Goal: Task Accomplishment & Management: Manage account settings

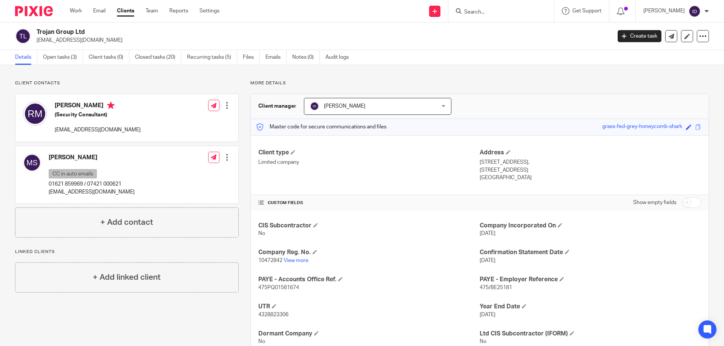
drag, startPoint x: 36, startPoint y: 40, endPoint x: 112, endPoint y: 40, distance: 76.2
click at [112, 40] on div "Trojan Group Ltd [EMAIL_ADDRESS][DOMAIN_NAME]" at bounding box center [310, 36] width 591 height 16
copy p "rm@trojangroupservices.co.uk"
drag, startPoint x: 48, startPoint y: 192, endPoint x: 123, endPoint y: 192, distance: 75.0
click at [123, 192] on div "Matthew Sheridan CC in auto emails 01621 859969 / 07421 000621 ms@trojangroupse…" at bounding box center [126, 174] width 223 height 57
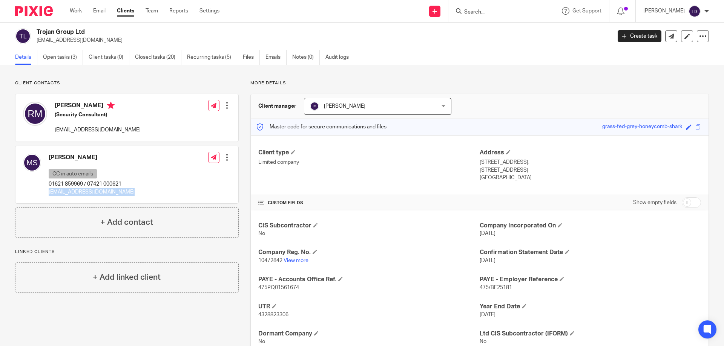
copy p "ms@trojangroupservices.co.uk"
click at [299, 259] on link "View more" at bounding box center [296, 260] width 25 height 5
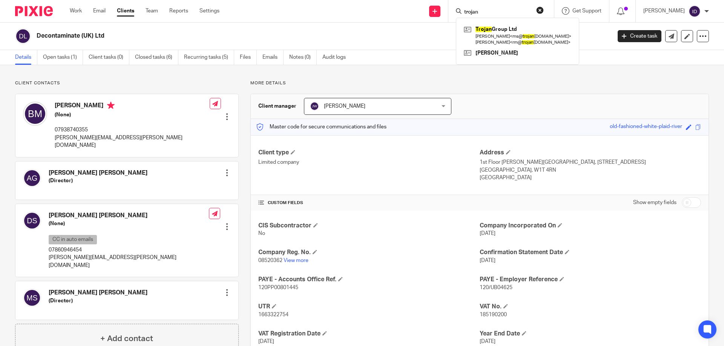
drag, startPoint x: 500, startPoint y: 11, endPoint x: 458, endPoint y: 4, distance: 41.7
click at [458, 4] on div "Send new email Create task Add client trojan Trojan Group Ltd Matthew Sheridan …" at bounding box center [477, 11] width 493 height 22
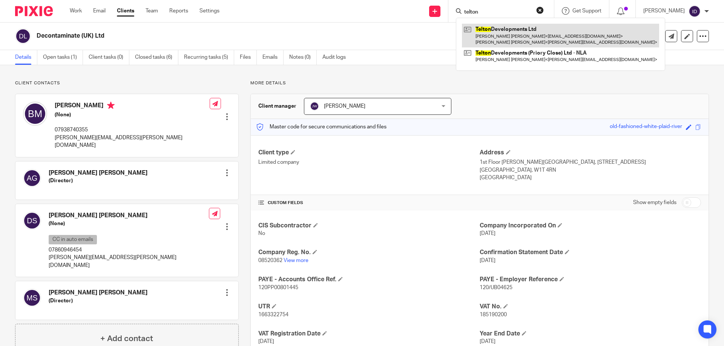
type input "telton"
click at [526, 29] on link at bounding box center [560, 35] width 197 height 23
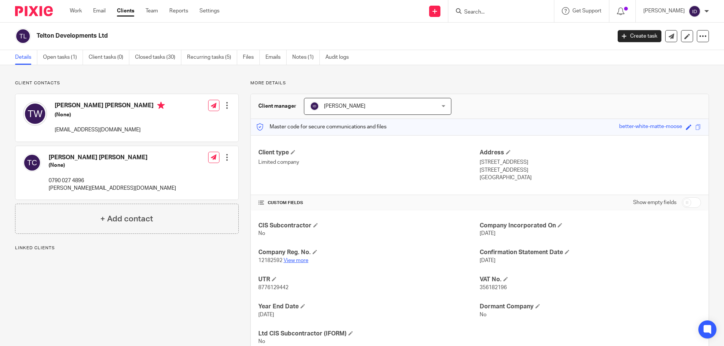
click at [298, 262] on link "View more" at bounding box center [296, 260] width 25 height 5
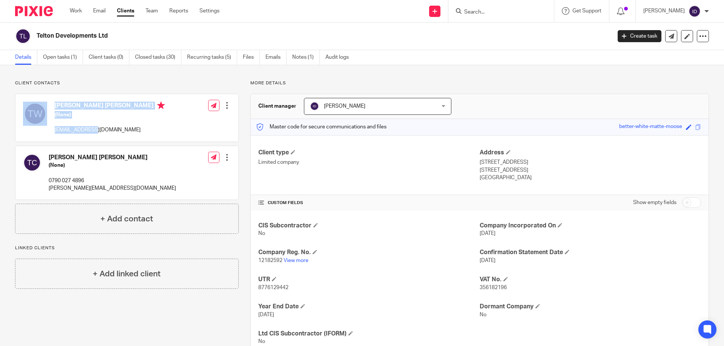
drag, startPoint x: 51, startPoint y: 131, endPoint x: 93, endPoint y: 131, distance: 42.6
click at [93, 131] on div "Terry David White (None) tdwhite@hotmail.co.uk" at bounding box center [94, 118] width 142 height 40
click at [129, 127] on div "Terry David White (None) tdwhite@hotmail.co.uk Edit contact Create client from …" at bounding box center [126, 118] width 223 height 48
click at [71, 54] on link "Open tasks (1)" at bounding box center [63, 57] width 40 height 15
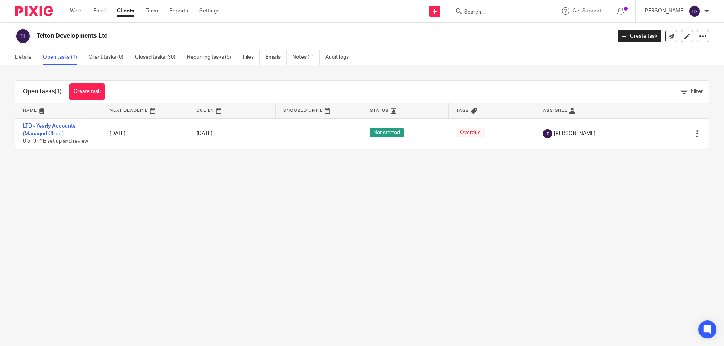
click at [217, 58] on link "Recurring tasks (5)" at bounding box center [212, 57] width 50 height 15
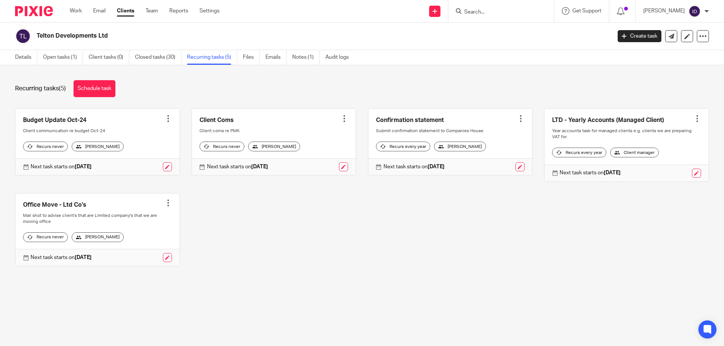
click at [164, 120] on div at bounding box center [168, 119] width 8 height 8
click at [142, 166] on span "Cancel schedule" at bounding box center [138, 166] width 40 height 5
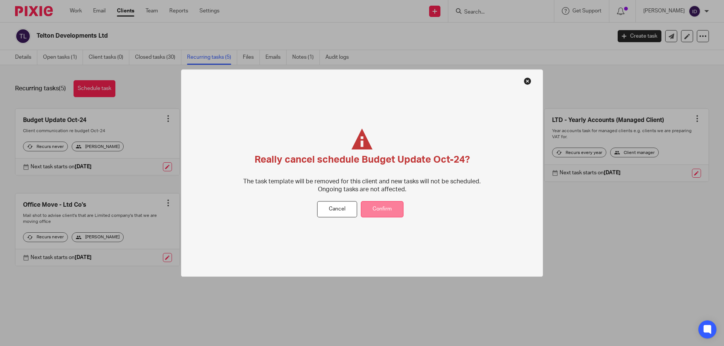
click at [386, 208] on button "Confirm" at bounding box center [382, 210] width 43 height 16
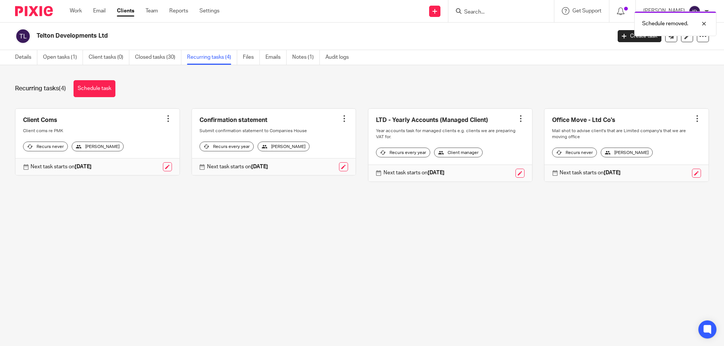
click at [167, 120] on div at bounding box center [168, 119] width 8 height 8
click at [147, 168] on span "Cancel schedule" at bounding box center [138, 166] width 40 height 5
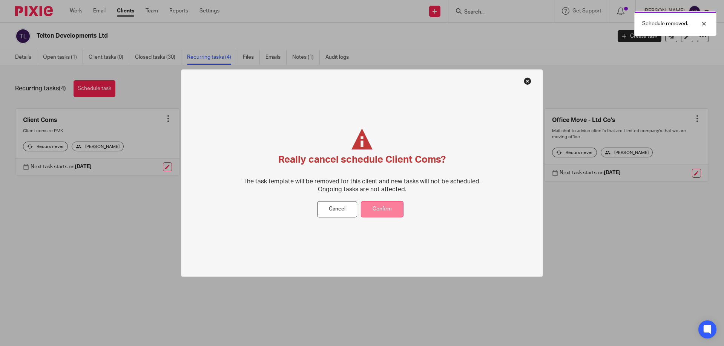
click at [385, 210] on button "Confirm" at bounding box center [382, 210] width 43 height 16
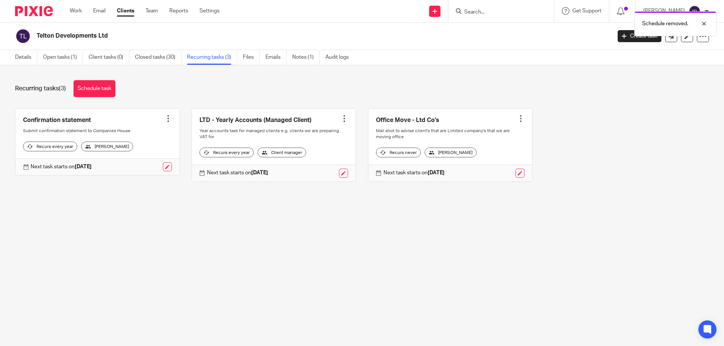
click at [517, 120] on div at bounding box center [521, 119] width 8 height 8
click at [500, 169] on button "Cancel schedule" at bounding box center [484, 167] width 60 height 10
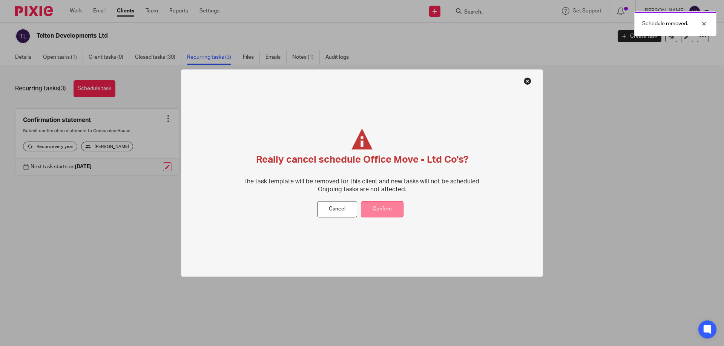
click at [396, 205] on button "Confirm" at bounding box center [382, 210] width 43 height 16
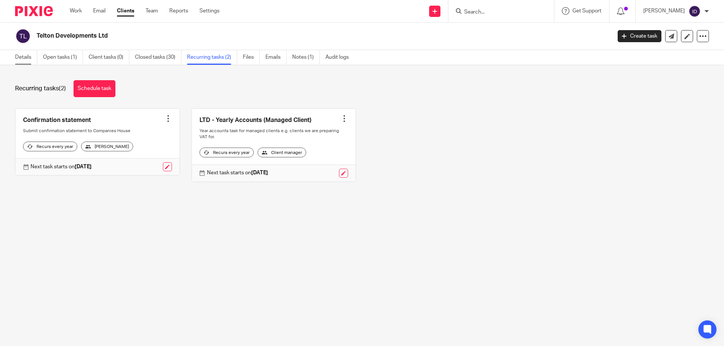
click at [23, 57] on link "Details" at bounding box center [26, 57] width 22 height 15
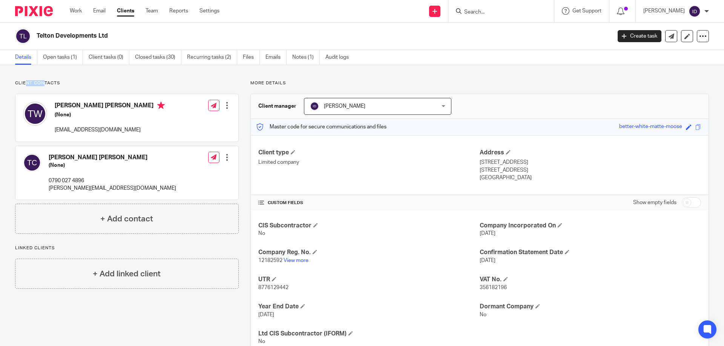
drag, startPoint x: 32, startPoint y: 83, endPoint x: 46, endPoint y: 83, distance: 14.0
click at [46, 83] on p "Client contacts" at bounding box center [127, 83] width 224 height 6
click at [32, 85] on p "Client contacts" at bounding box center [127, 83] width 224 height 6
drag, startPoint x: 20, startPoint y: 82, endPoint x: 51, endPoint y: 79, distance: 31.1
click at [51, 79] on div "Client contacts [PERSON_NAME] [PERSON_NAME] (None) [EMAIL_ADDRESS][DOMAIN_NAME]…" at bounding box center [362, 219] width 724 height 308
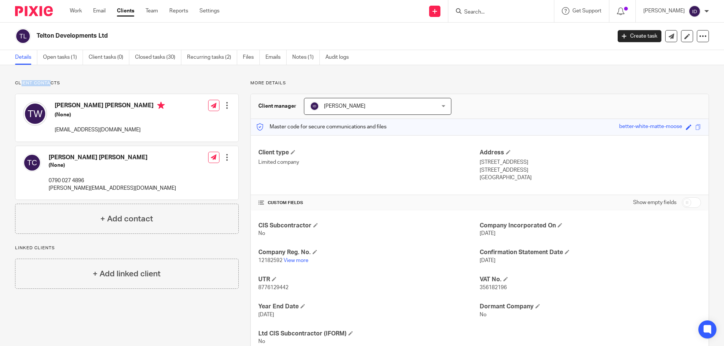
drag, startPoint x: 40, startPoint y: 37, endPoint x: 126, endPoint y: 38, distance: 86.0
click at [127, 38] on div "Telton Developments Ltd" at bounding box center [310, 36] width 591 height 16
click at [487, 12] on input "Search" at bounding box center [497, 12] width 68 height 7
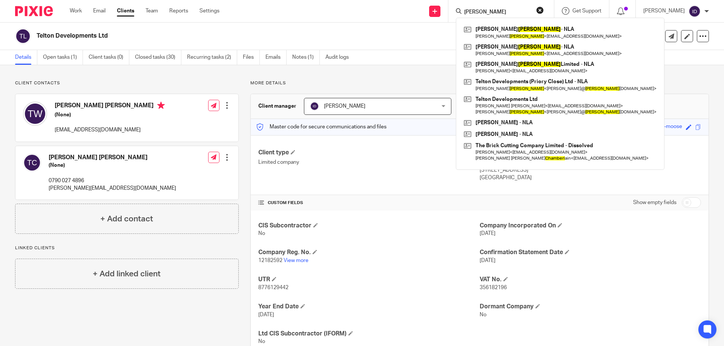
type input "chambers"
click at [300, 37] on h2 "Telton Developments Ltd" at bounding box center [265, 36] width 456 height 8
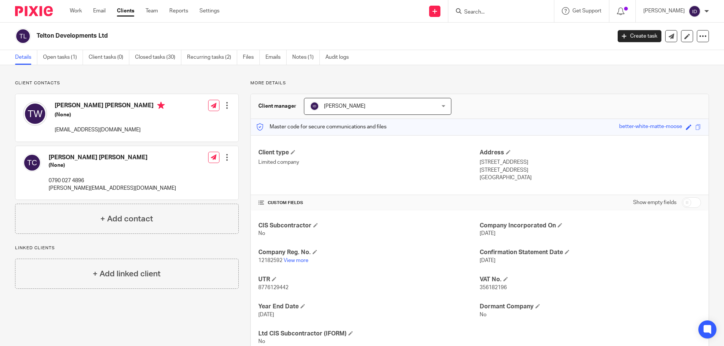
click at [507, 10] on input "Search" at bounding box center [497, 12] width 68 height 7
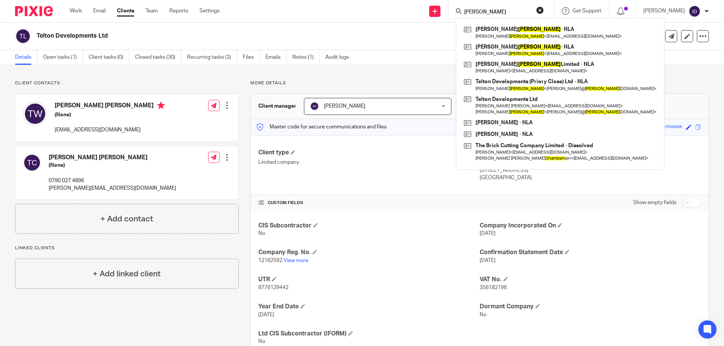
drag, startPoint x: 509, startPoint y: 11, endPoint x: 469, endPoint y: 10, distance: 39.6
click at [469, 10] on div "chambers" at bounding box center [500, 10] width 88 height 9
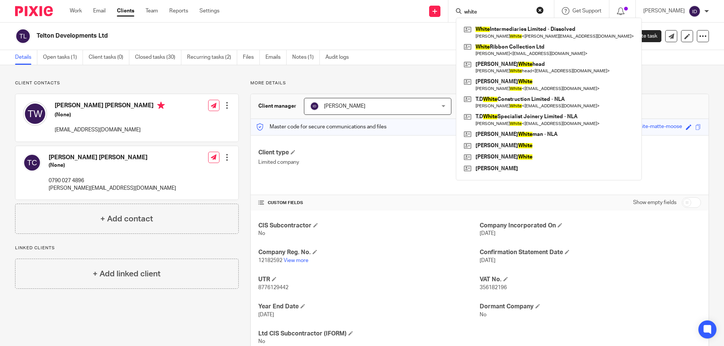
type input "white"
click at [107, 80] on div "Client contacts Terry David White (None) tdwhite@hotmail.co.uk Edit contact Cre…" at bounding box center [362, 219] width 724 height 308
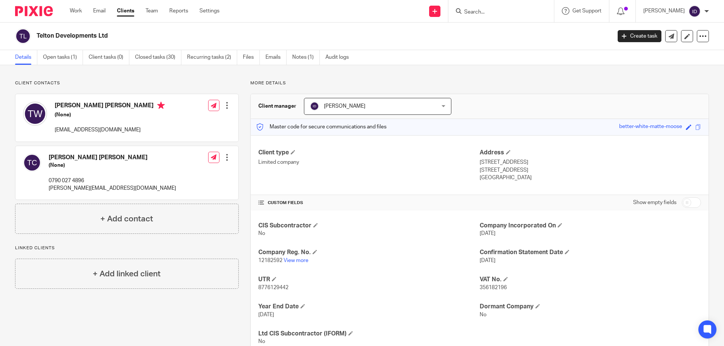
click at [500, 15] on input "Search" at bounding box center [497, 12] width 68 height 7
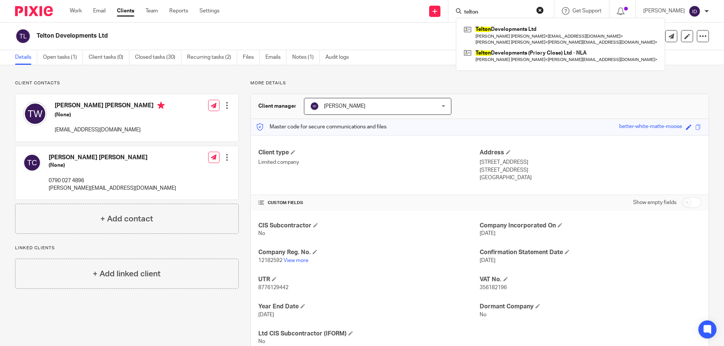
type input "telton"
click at [382, 41] on div "Telton Developments Ltd" at bounding box center [310, 36] width 591 height 16
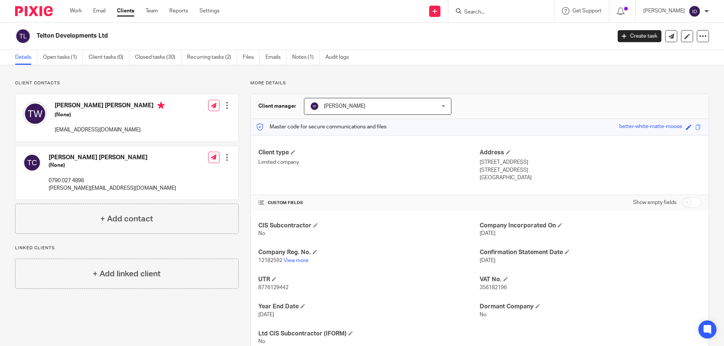
click at [495, 14] on input "Search" at bounding box center [497, 12] width 68 height 7
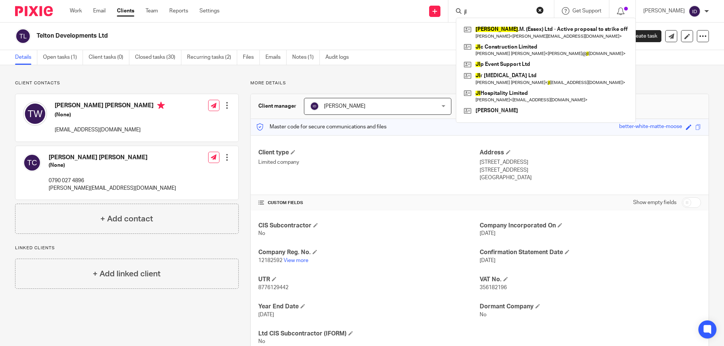
type input "j"
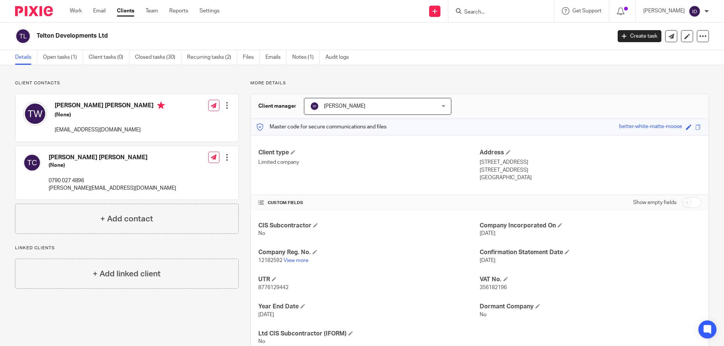
click at [490, 8] on form at bounding box center [503, 10] width 80 height 9
click at [486, 12] on input "Search" at bounding box center [497, 12] width 68 height 7
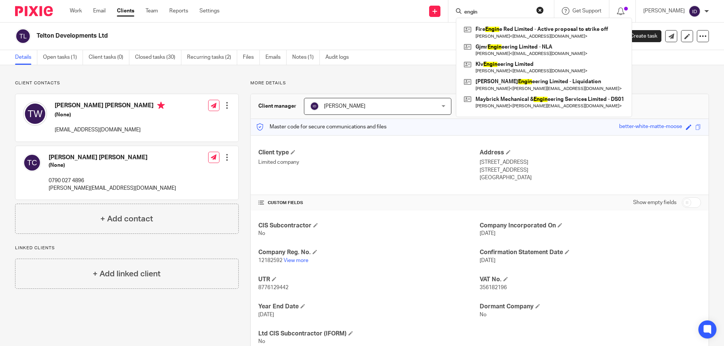
drag, startPoint x: 493, startPoint y: 11, endPoint x: 469, endPoint y: 12, distance: 24.6
click at [469, 12] on div "engin Fire Engin e Red Limited - Active proposal to strike off Reece Elliott Mi…" at bounding box center [501, 11] width 106 height 22
type input "engin"
click at [544, 11] on button "reset" at bounding box center [540, 10] width 8 height 8
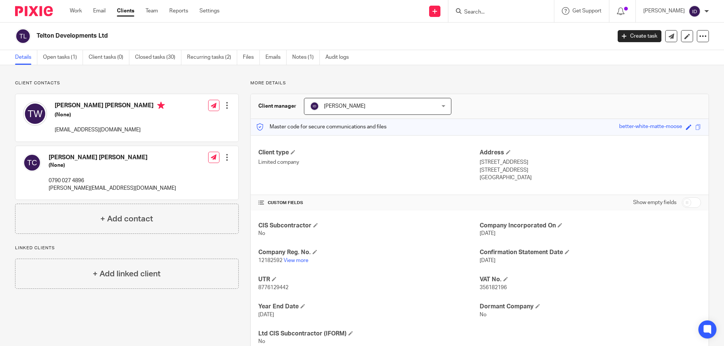
click at [488, 15] on input "Search" at bounding box center [497, 12] width 68 height 7
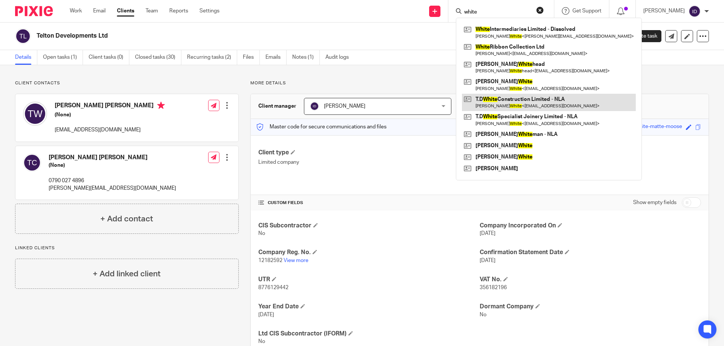
type input "white"
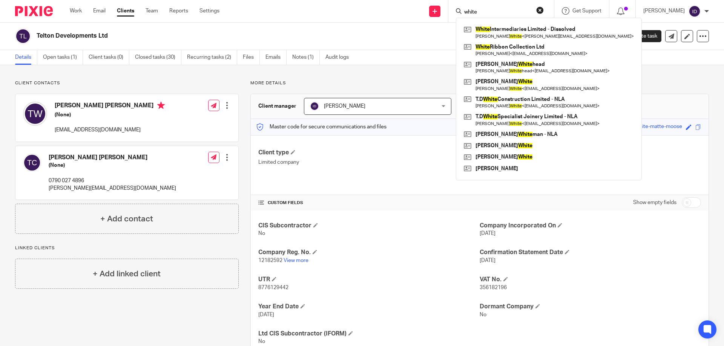
click at [325, 28] on div "Telton Developments Ltd" at bounding box center [310, 36] width 591 height 16
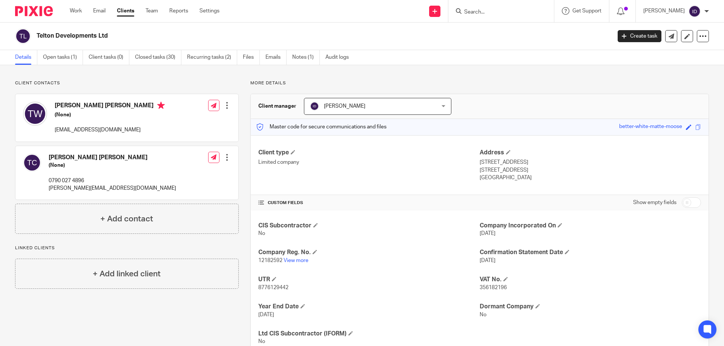
click at [495, 16] on form at bounding box center [503, 10] width 80 height 9
click at [495, 12] on input "Search" at bounding box center [497, 12] width 68 height 7
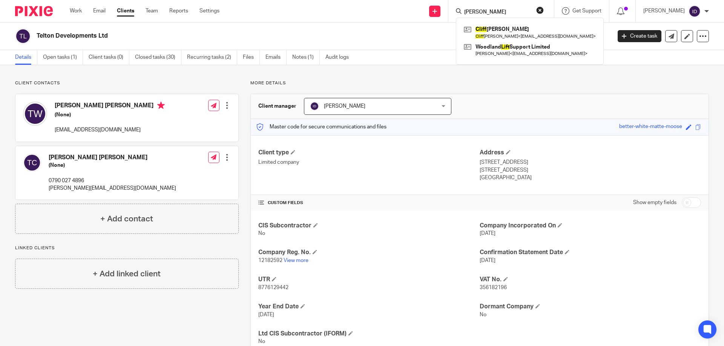
type input "clift"
click at [348, 34] on h2 "Telton Developments Ltd" at bounding box center [265, 36] width 456 height 8
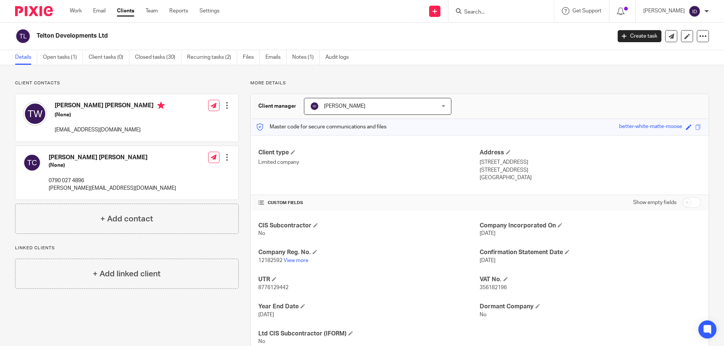
click at [494, 11] on input "Search" at bounding box center [497, 12] width 68 height 7
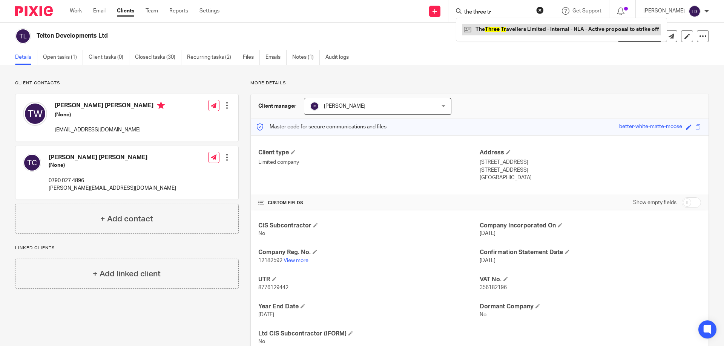
type input "the three tr"
click at [150, 61] on link "Closed tasks (30)" at bounding box center [158, 57] width 46 height 15
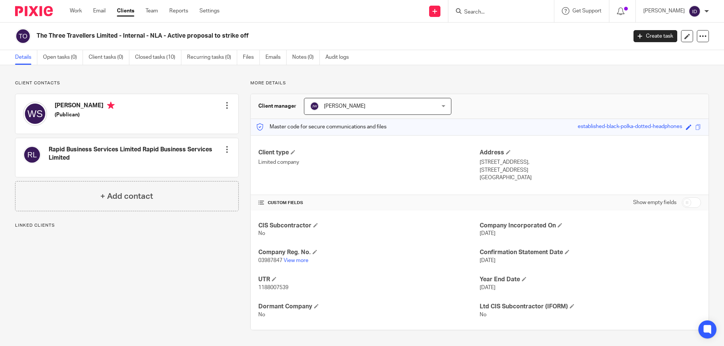
click at [296, 262] on link "View more" at bounding box center [296, 260] width 25 height 5
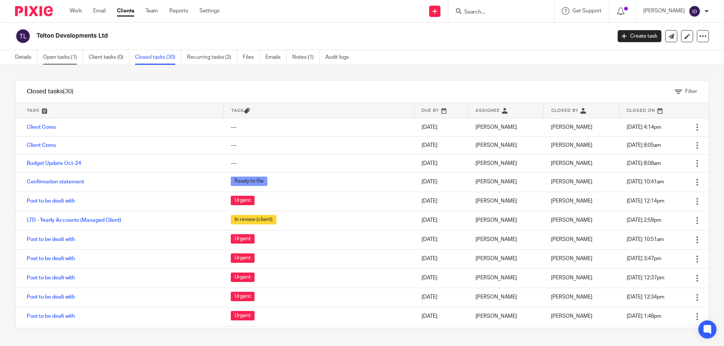
click at [63, 56] on link "Open tasks (1)" at bounding box center [63, 57] width 40 height 15
click at [510, 12] on input "Search" at bounding box center [497, 12] width 68 height 7
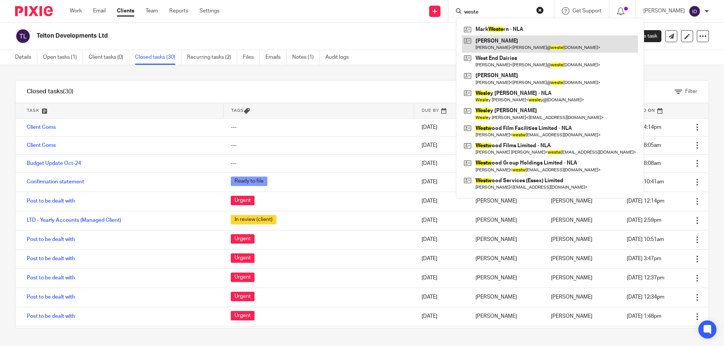
type input "weste"
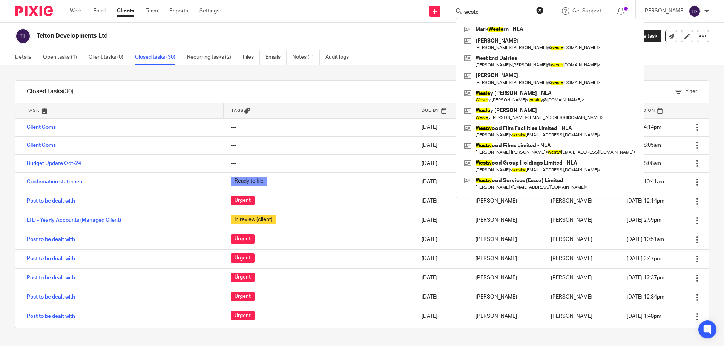
click at [307, 77] on div "Filter tasks Only show tasks matching all of these conditions 1 Task name Is Is…" at bounding box center [362, 205] width 724 height 281
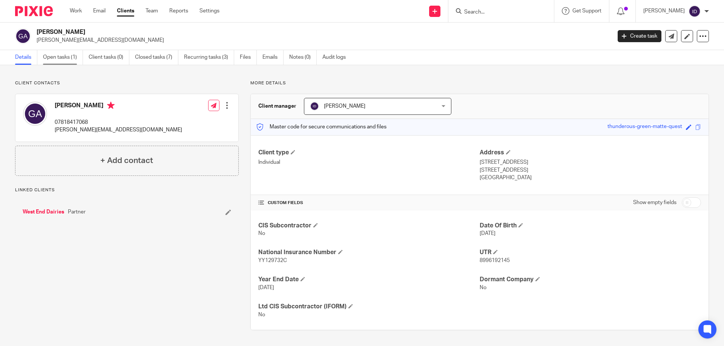
click at [56, 55] on link "Open tasks (1)" at bounding box center [63, 57] width 40 height 15
click at [64, 54] on link "Open tasks (1)" at bounding box center [63, 57] width 40 height 15
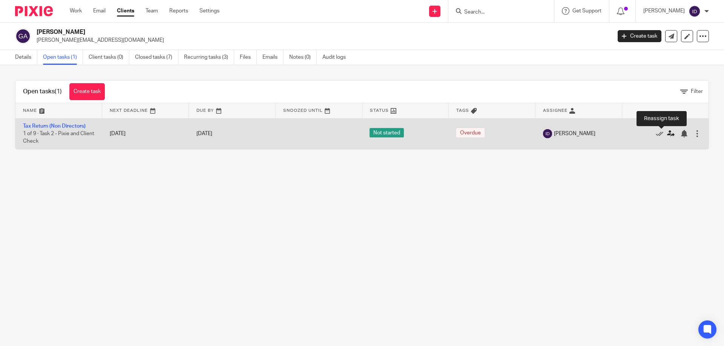
click at [667, 135] on icon at bounding box center [671, 134] width 8 height 8
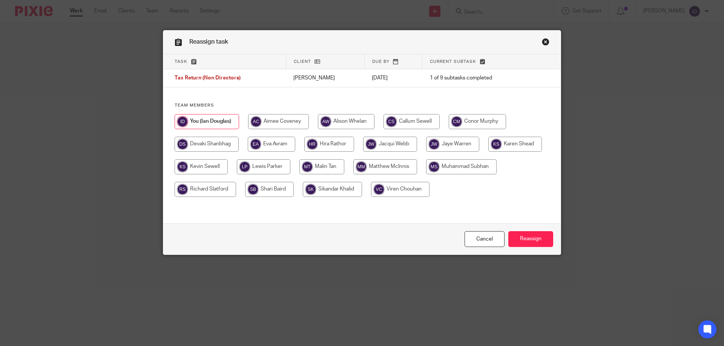
click at [362, 192] on input "radio" at bounding box center [332, 189] width 59 height 15
radio input "true"
click at [519, 239] on input "Reassign" at bounding box center [530, 239] width 45 height 16
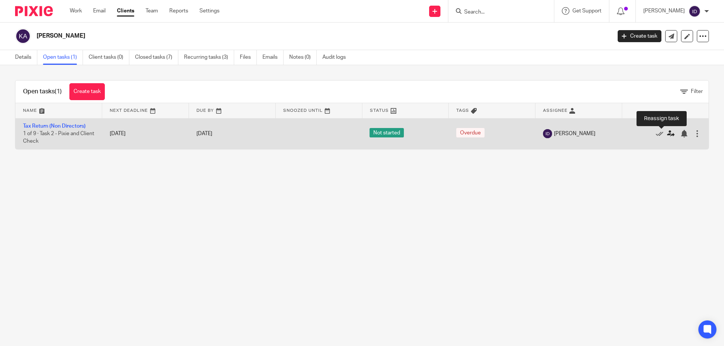
click at [667, 134] on icon at bounding box center [671, 134] width 8 height 8
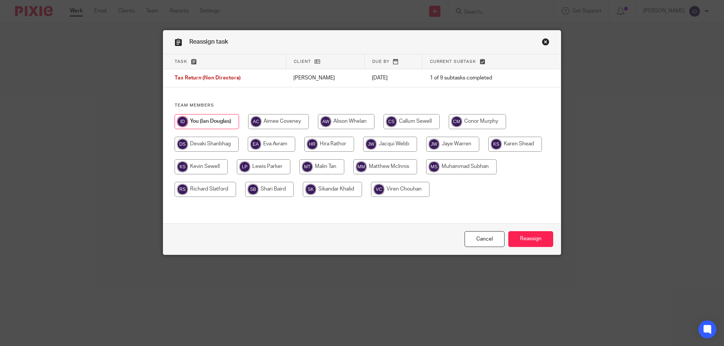
click at [362, 186] on input "radio" at bounding box center [332, 189] width 59 height 15
radio input "true"
click at [526, 239] on input "Reassign" at bounding box center [530, 239] width 45 height 16
